Goal: Task Accomplishment & Management: Complete application form

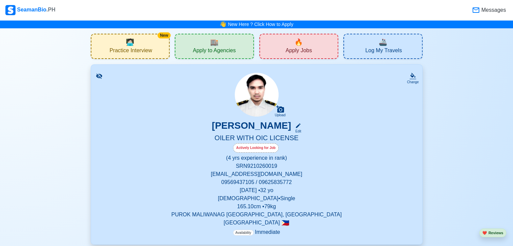
click at [301, 52] on span "Apply Jobs" at bounding box center [299, 51] width 26 height 8
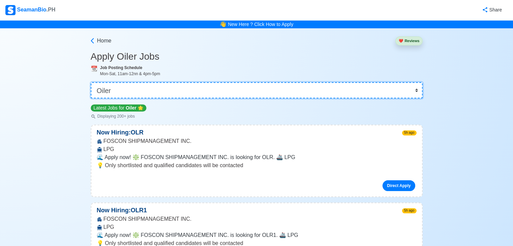
click at [298, 95] on select "👉 Select Rank or Position Master Chief Officer 2nd Officer 3rd Officer Junior O…" at bounding box center [257, 90] width 332 height 16
select select "4th Engineer"
click at [91, 82] on select "👉 Select Rank or Position Master Chief Officer 2nd Officer 3rd Officer Junior O…" at bounding box center [257, 90] width 332 height 16
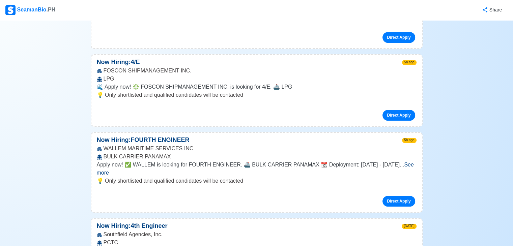
scroll to position [169, 0]
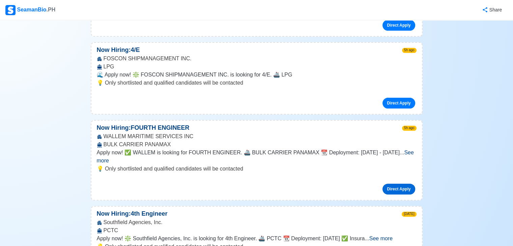
click at [390, 184] on link "Direct Apply" at bounding box center [399, 189] width 32 height 11
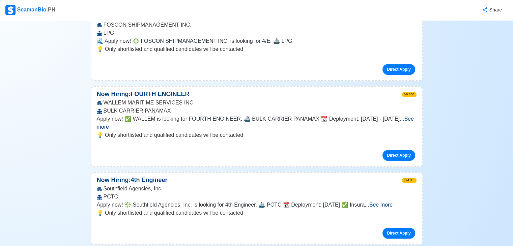
click at [393, 202] on span "See more" at bounding box center [380, 205] width 23 height 6
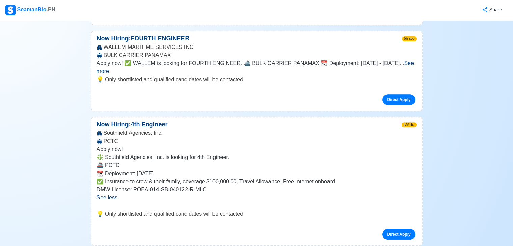
scroll to position [270, 0]
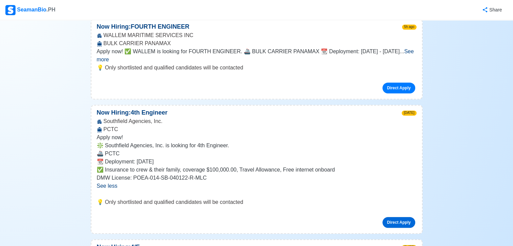
click at [388, 217] on link "Direct Apply" at bounding box center [399, 222] width 32 height 11
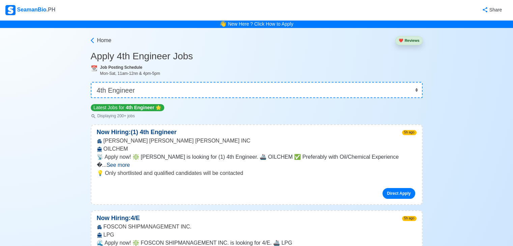
scroll to position [0, 0]
click at [408, 41] on button "❤️ Reviews" at bounding box center [408, 40] width 27 height 9
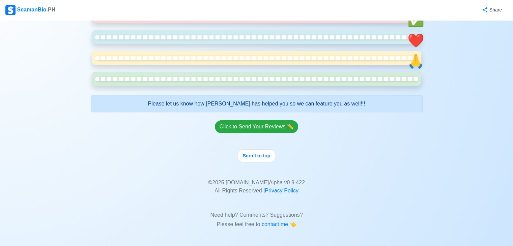
scroll to position [5127, 0]
